Goal: Answer question/provide support

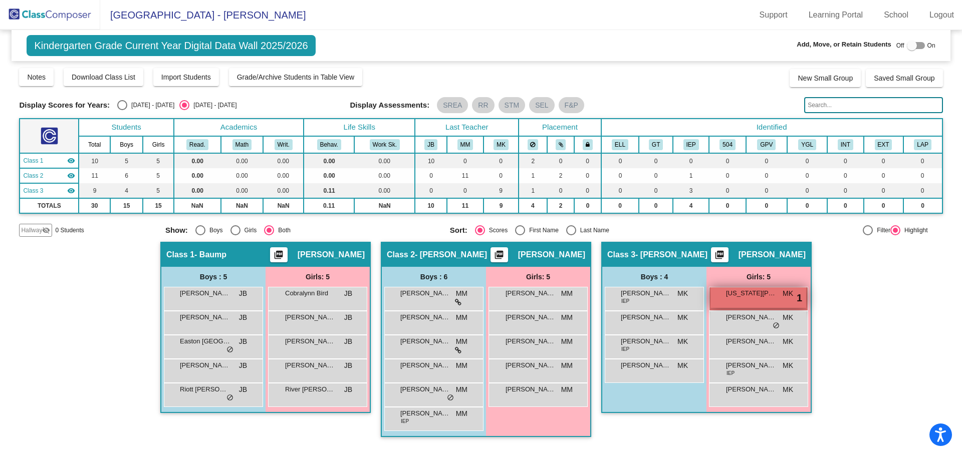
click at [769, 296] on span "[US_STATE][PERSON_NAME]" at bounding box center [751, 294] width 50 height 10
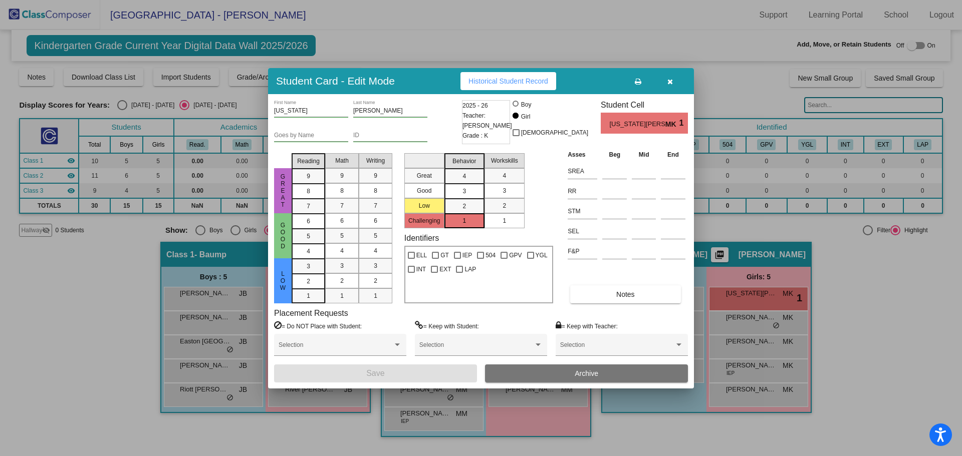
drag, startPoint x: 456, startPoint y: 220, endPoint x: 465, endPoint y: 220, distance: 9.5
click at [456, 220] on div "1" at bounding box center [464, 220] width 20 height 15
drag, startPoint x: 465, startPoint y: 225, endPoint x: 513, endPoint y: 236, distance: 49.2
click at [464, 216] on span "1" at bounding box center [464, 220] width 4 height 9
drag, startPoint x: 527, startPoint y: 237, endPoint x: 537, endPoint y: 223, distance: 16.7
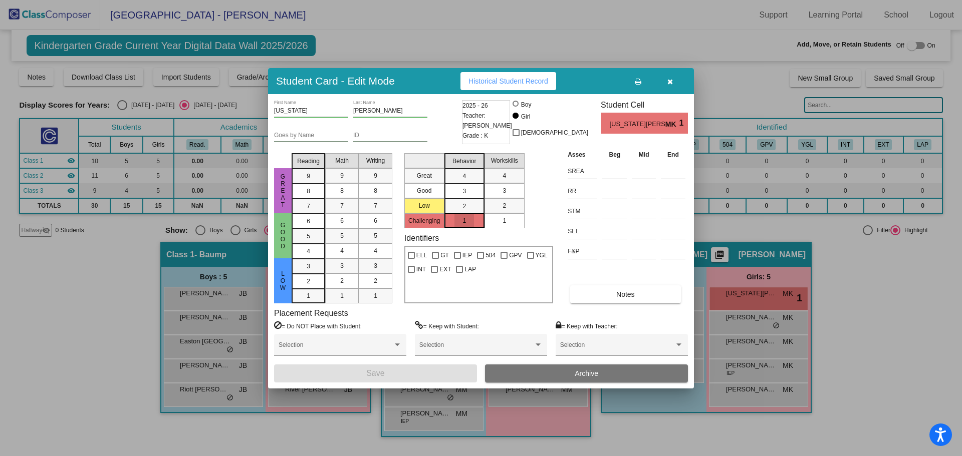
click at [527, 232] on div "Great Good Low Challenging Behavior 4 3 2 1 Workskills 4 3 2 1 Identifiers ELL …" at bounding box center [478, 226] width 149 height 154
click at [541, 215] on div "Great Good Low Challenging Behavior 4 3 2 1 Workskills 4 3 2 1" at bounding box center [478, 188] width 149 height 79
click at [672, 79] on icon "button" at bounding box center [670, 81] width 6 height 7
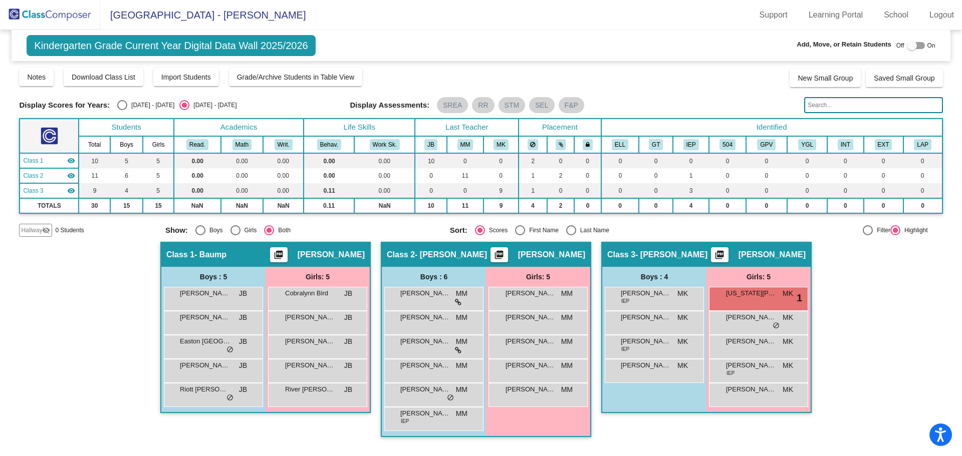
click at [867, 339] on div "Hallway - Hallway Class picture_as_pdf Add Student First Name Last Name Student…" at bounding box center [480, 344] width 923 height 205
click at [196, 316] on span "[PERSON_NAME]" at bounding box center [205, 318] width 50 height 10
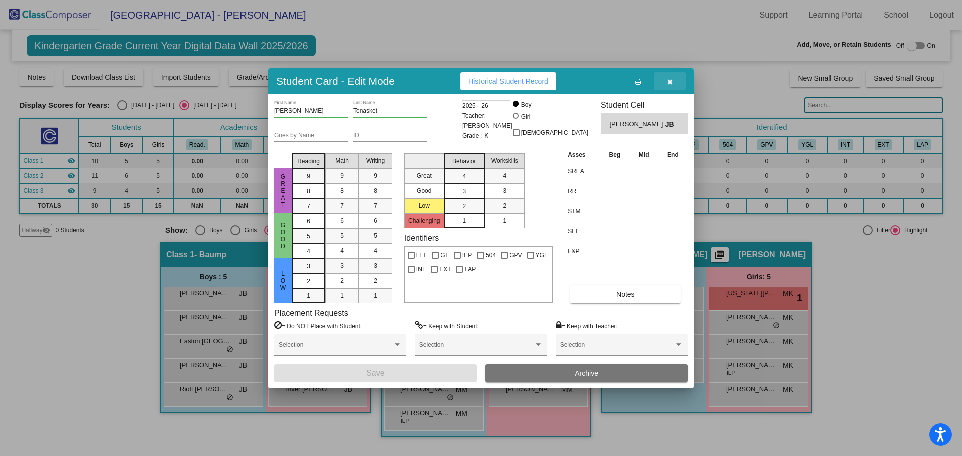
click at [673, 78] on button "button" at bounding box center [670, 81] width 32 height 18
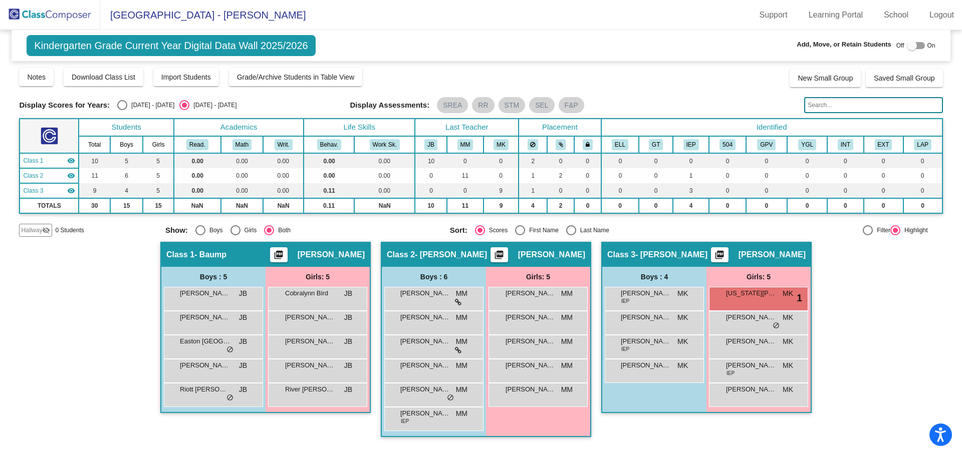
click at [394, 39] on div "Kindergarten Grade Current Year Digital Data Wall 2025/2026 Add, Move, or Retai…" at bounding box center [481, 45] width 939 height 31
click at [393, 45] on div "Kindergarten Grade Current Year Digital Data Wall 2025/2026 Add, Move, or Retai…" at bounding box center [481, 45] width 939 height 31
